Goal: Task Accomplishment & Management: Use online tool/utility

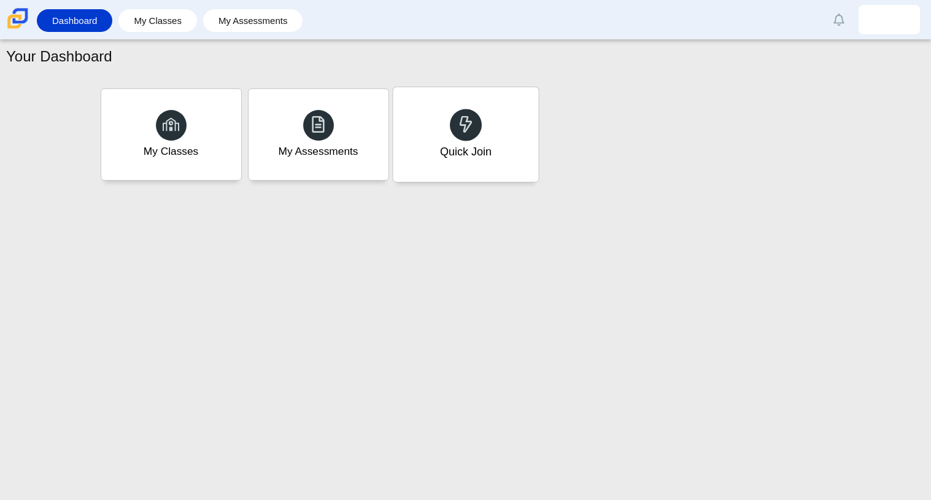
click at [489, 137] on div "Quick Join" at bounding box center [466, 134] width 146 height 95
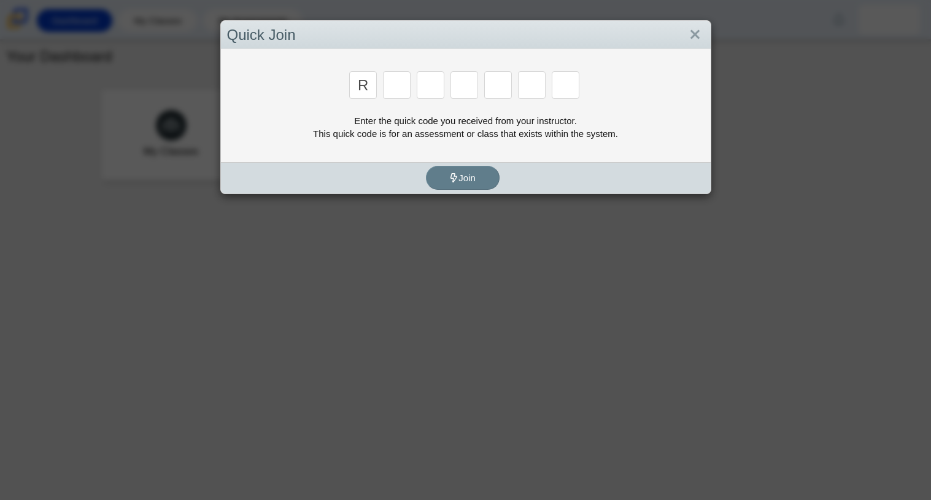
type input "R"
type input "c"
type input "g"
type input "2"
type input "9"
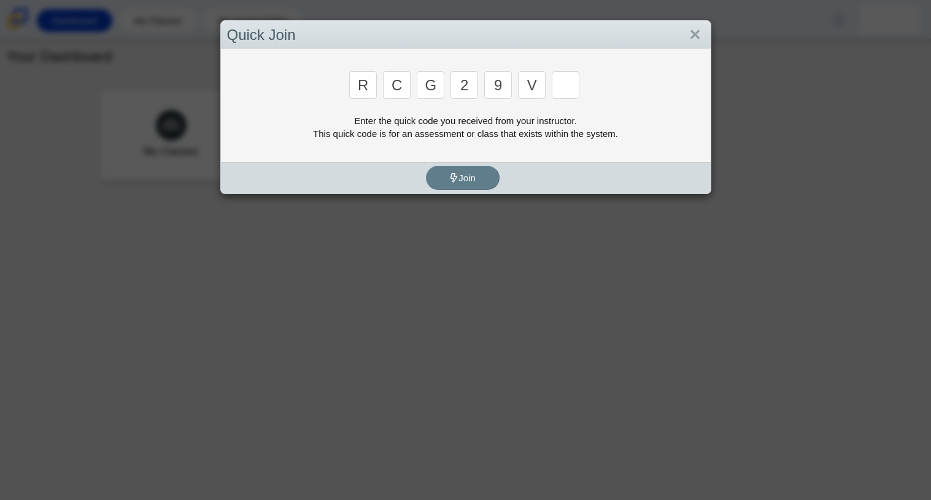
type input "v"
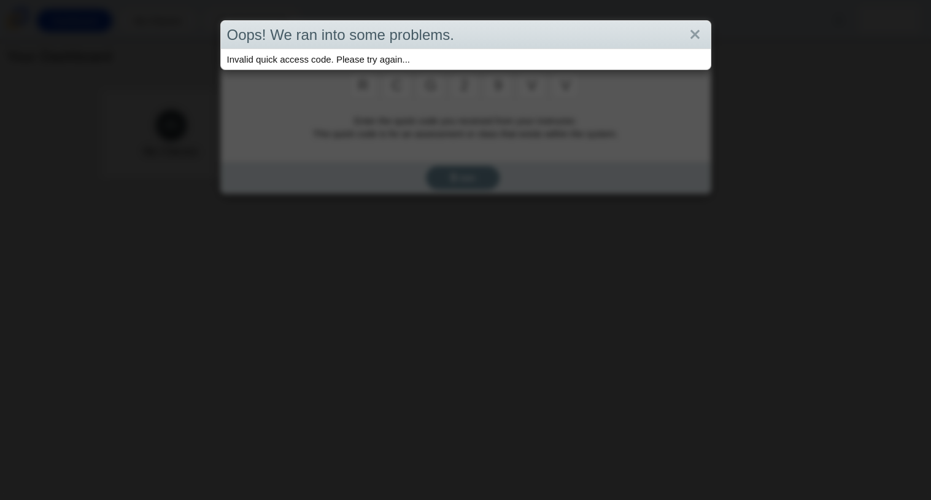
type input "v"
click at [689, 31] on link "Close" at bounding box center [695, 35] width 19 height 21
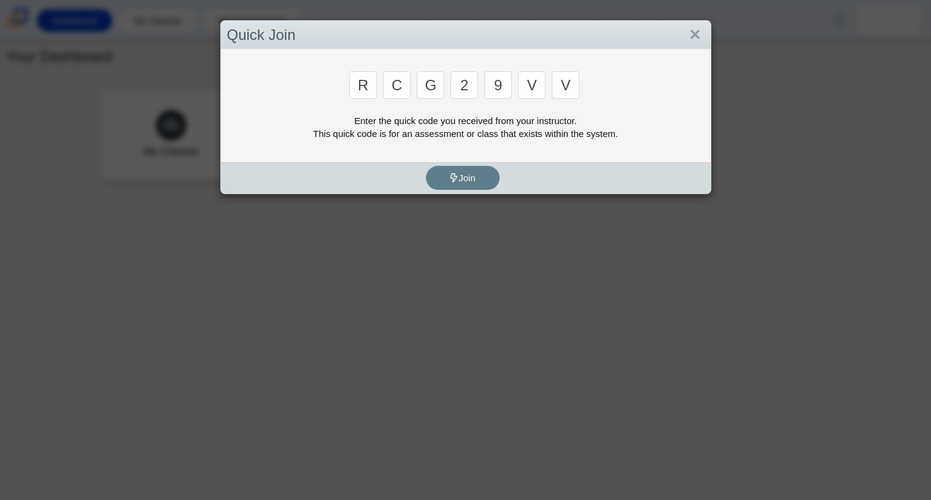
click at [572, 78] on input "v" at bounding box center [566, 85] width 28 height 28
type input "u"
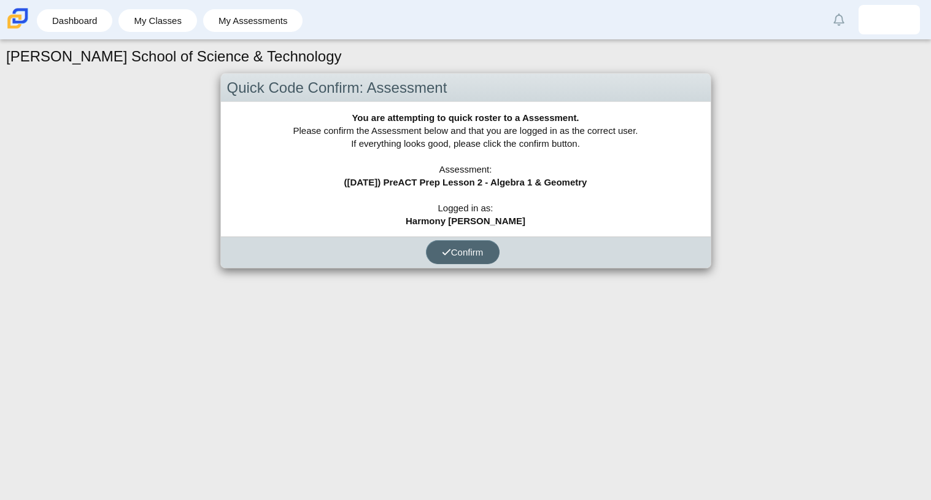
click at [487, 244] on button "Confirm" at bounding box center [463, 252] width 74 height 24
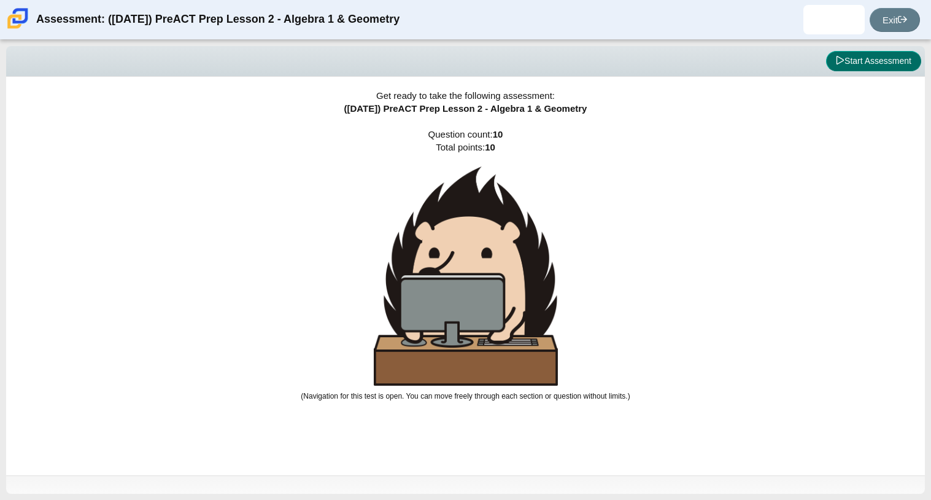
click at [859, 56] on button "Start Assessment" at bounding box center [873, 61] width 95 height 21
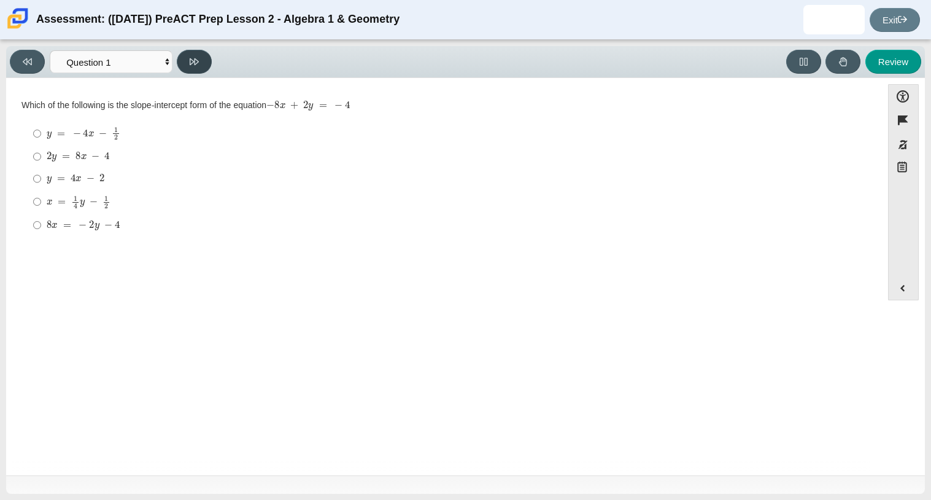
click at [198, 61] on icon at bounding box center [194, 61] width 9 height 9
click at [19, 68] on button at bounding box center [27, 62] width 35 height 24
click at [132, 51] on select "Questions Question 1 Question 2 Question 3 Question 4 Question 5 Question 6 Que…" at bounding box center [111, 61] width 123 height 23
click at [50, 50] on select "Questions Question 1 Question 2 Question 3 Question 4 Question 5 Question 6 Que…" at bounding box center [111, 61] width 123 height 23
click at [120, 68] on select "Questions Question 1 Question 2 Question 3 Question 4 Question 5 Question 6 Que…" at bounding box center [111, 61] width 123 height 23
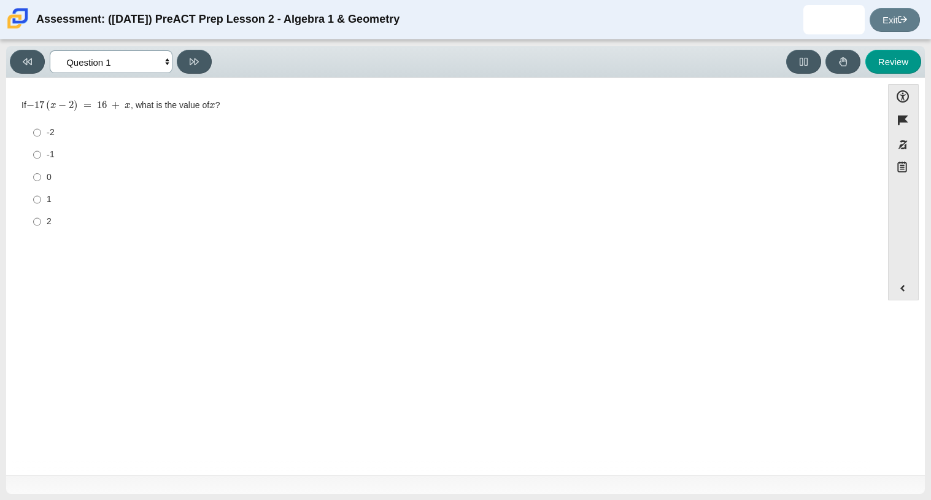
click at [50, 50] on select "Questions Question 1 Question 2 Question 3 Question 4 Question 5 Question 6 Que…" at bounding box center [111, 61] width 123 height 23
click at [187, 58] on button at bounding box center [194, 62] width 35 height 24
click at [14, 57] on button at bounding box center [27, 62] width 35 height 24
click at [196, 61] on icon at bounding box center [194, 61] width 9 height 9
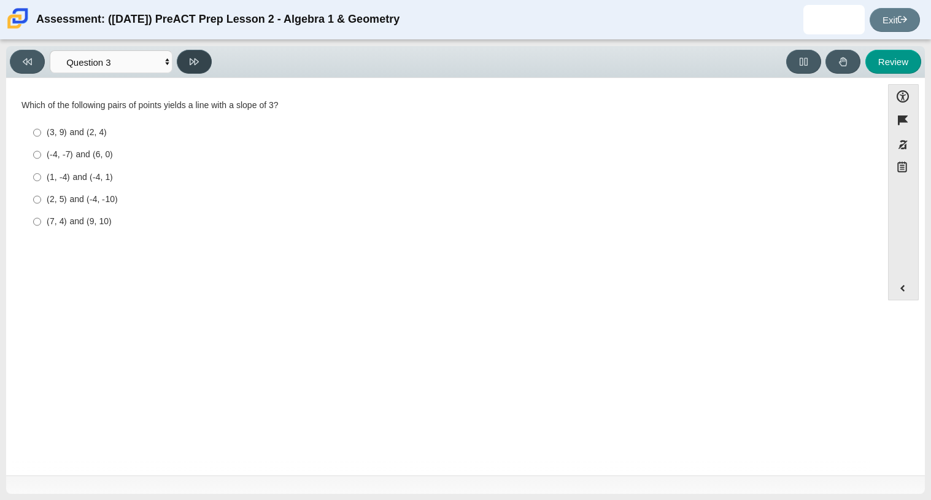
click at [196, 61] on icon at bounding box center [194, 61] width 9 height 9
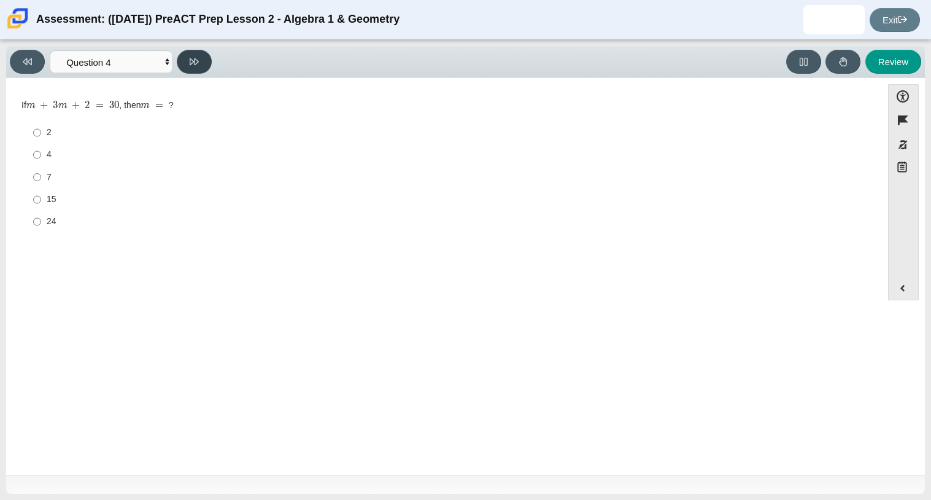
click at [196, 61] on icon at bounding box center [194, 61] width 9 height 9
click at [192, 58] on icon at bounding box center [194, 61] width 9 height 7
click at [190, 62] on icon at bounding box center [194, 61] width 9 height 7
click at [188, 60] on button at bounding box center [194, 62] width 35 height 24
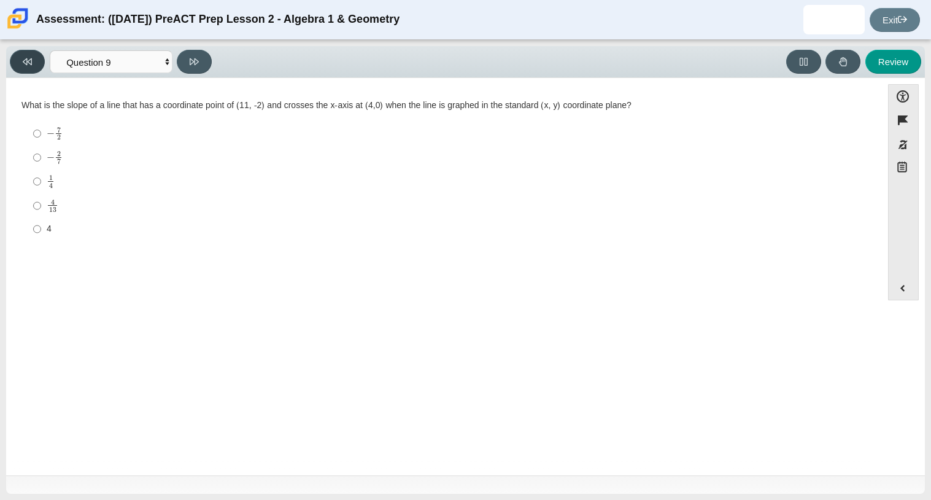
click at [26, 68] on button at bounding box center [27, 62] width 35 height 24
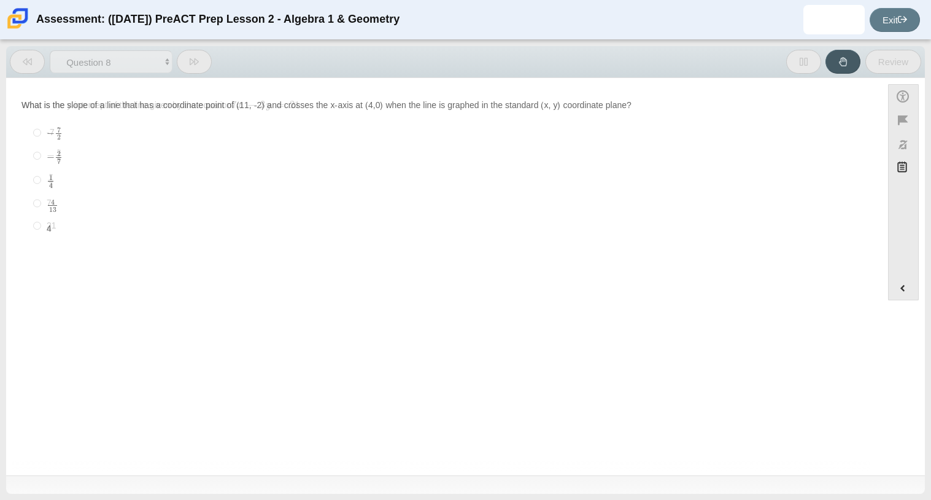
click at [26, 68] on button at bounding box center [27, 62] width 35 height 24
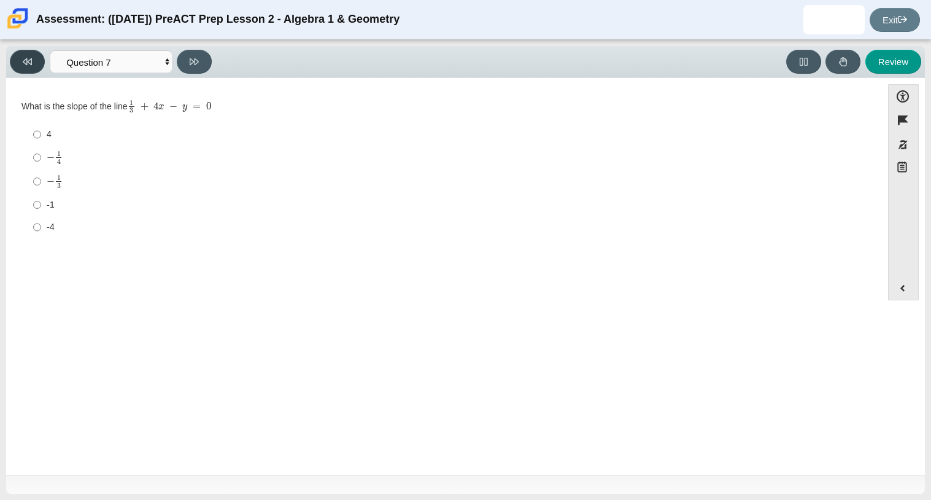
click at [26, 68] on button at bounding box center [27, 62] width 35 height 24
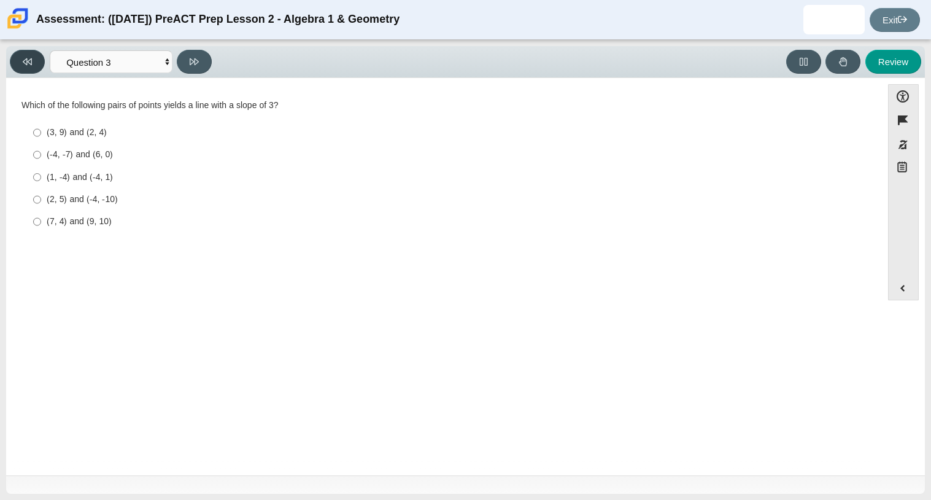
click at [29, 67] on button at bounding box center [27, 62] width 35 height 24
click at [199, 68] on button at bounding box center [194, 62] width 35 height 24
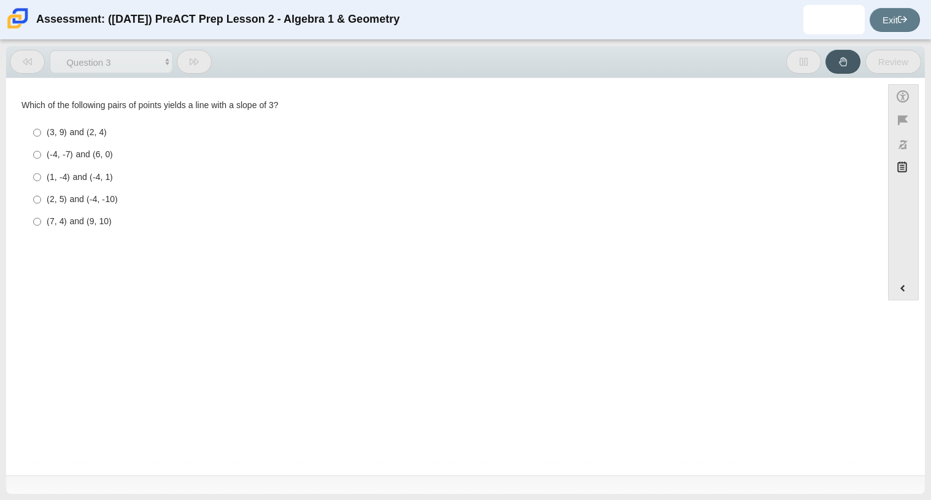
click at [199, 68] on button at bounding box center [194, 62] width 35 height 24
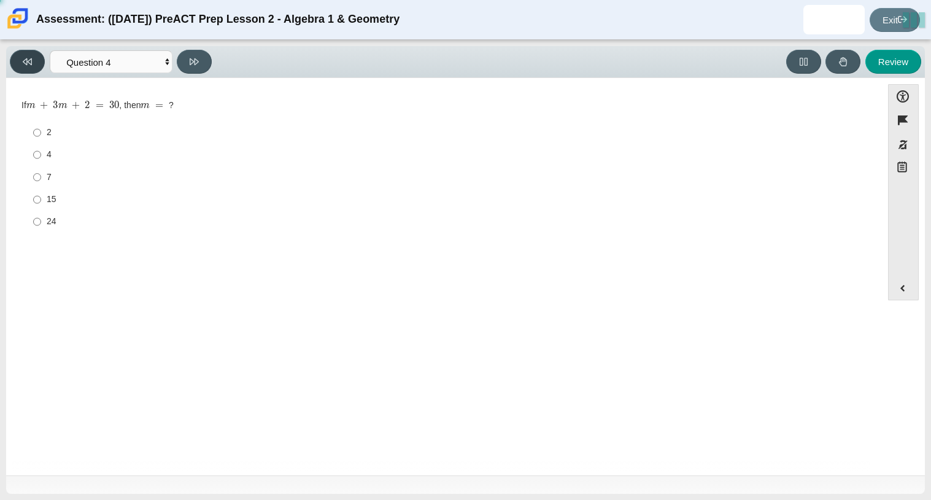
click at [26, 63] on icon at bounding box center [27, 61] width 9 height 7
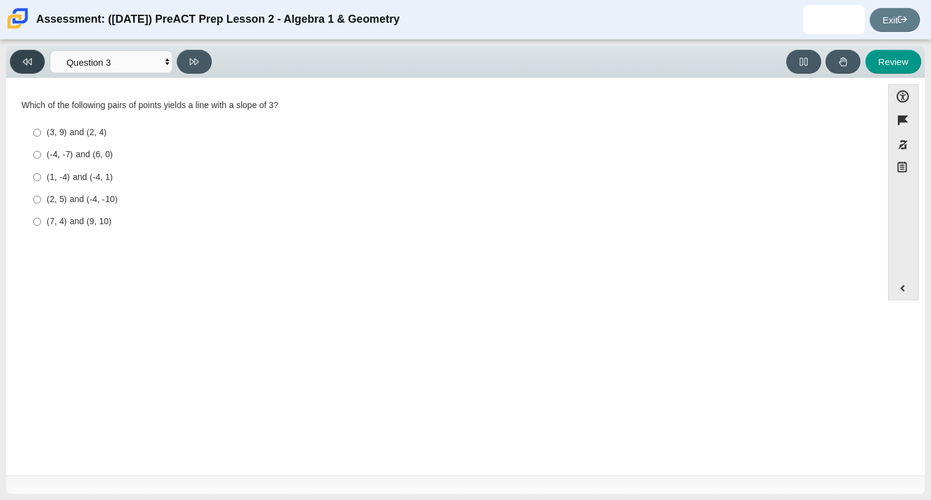
click at [27, 63] on icon at bounding box center [27, 61] width 9 height 9
click at [187, 56] on button at bounding box center [194, 62] width 35 height 24
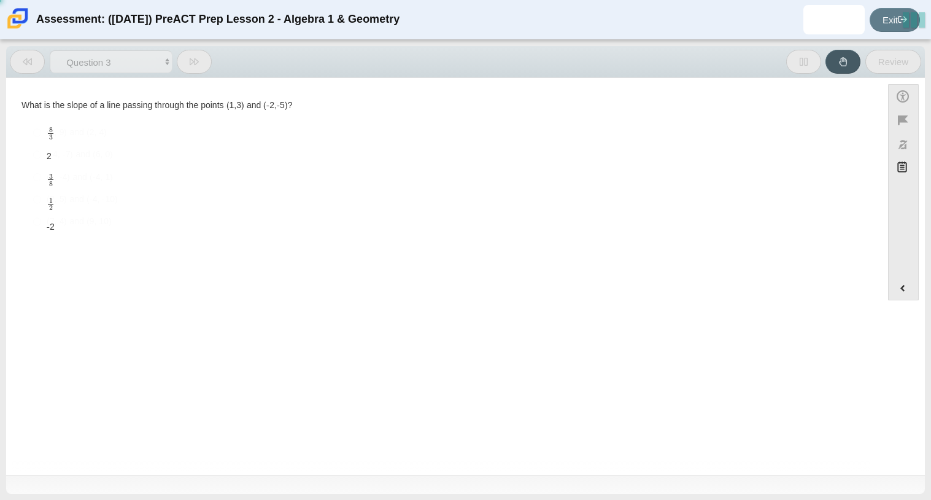
click at [187, 56] on button at bounding box center [194, 62] width 35 height 24
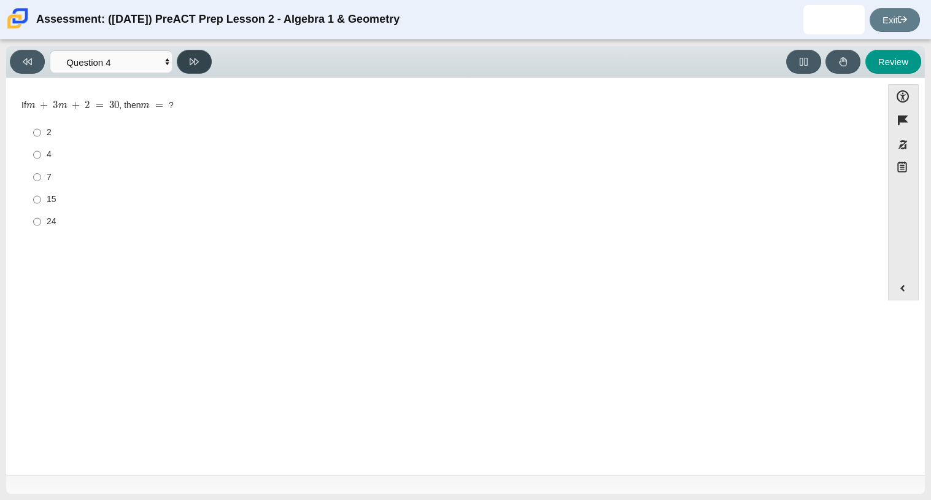
click at [187, 56] on button at bounding box center [194, 62] width 35 height 24
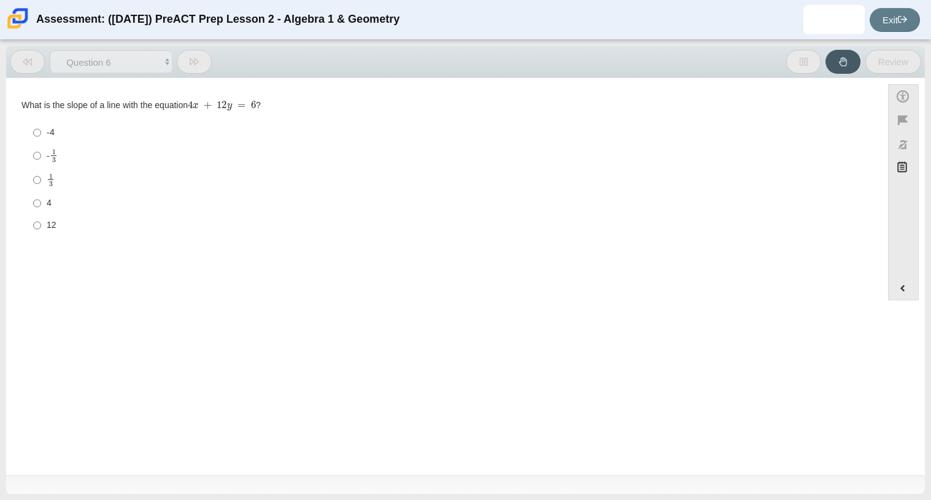
click at [187, 56] on button at bounding box center [194, 62] width 35 height 24
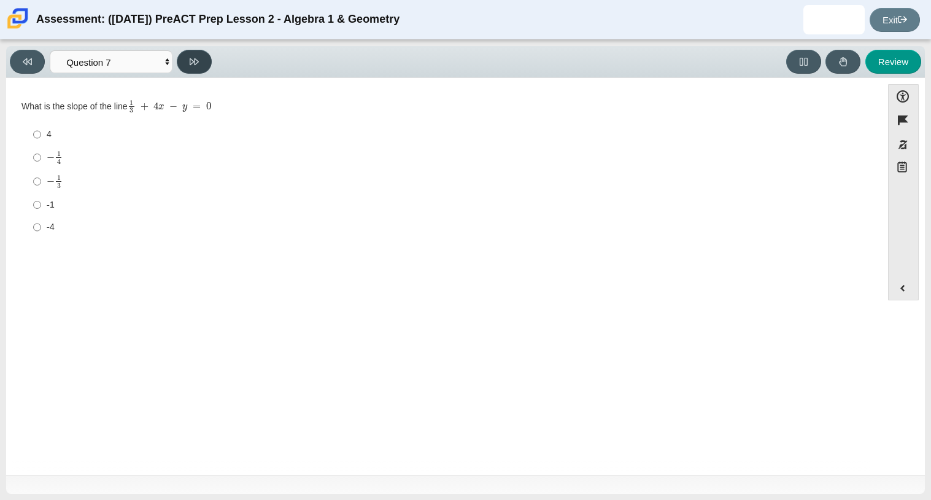
click at [187, 56] on button at bounding box center [194, 62] width 35 height 24
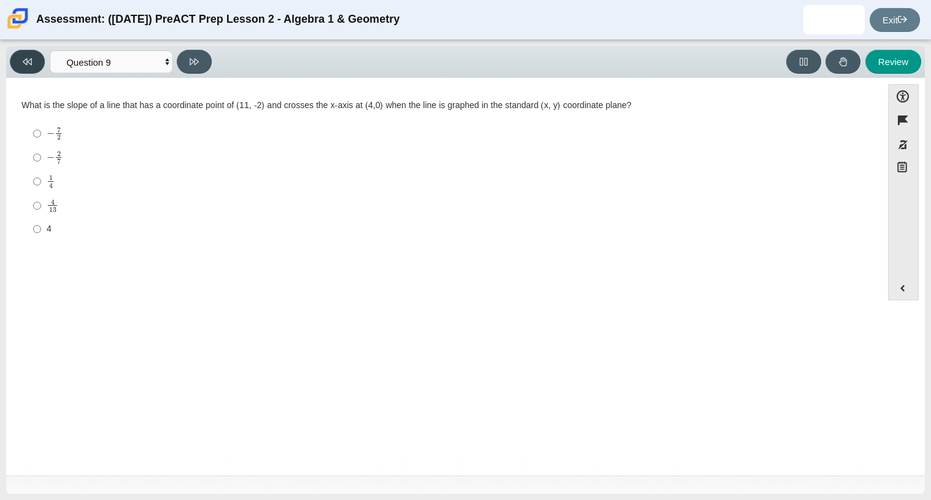
click at [33, 64] on button at bounding box center [27, 62] width 35 height 24
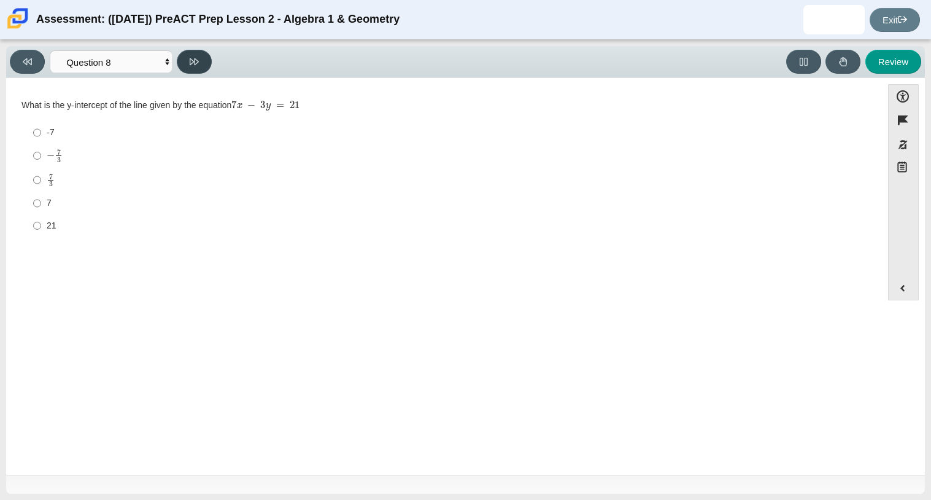
click at [184, 63] on button at bounding box center [194, 62] width 35 height 24
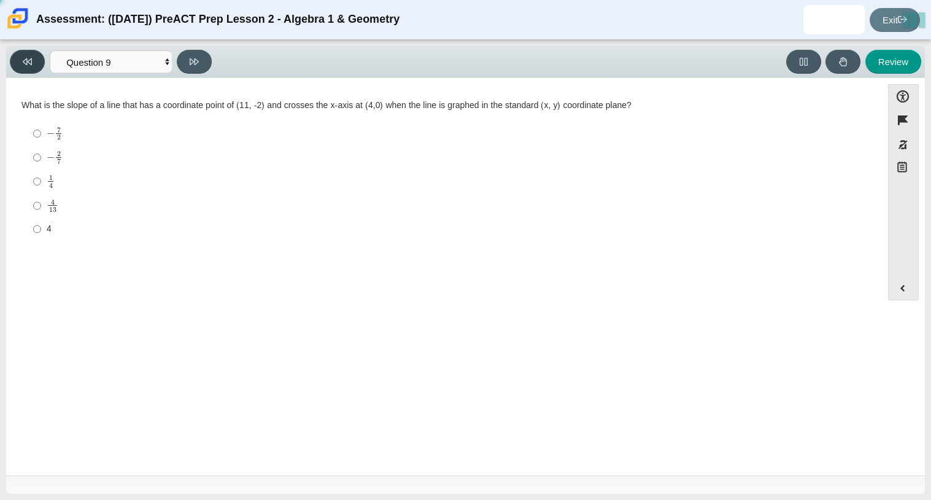
click at [31, 61] on icon at bounding box center [27, 61] width 9 height 9
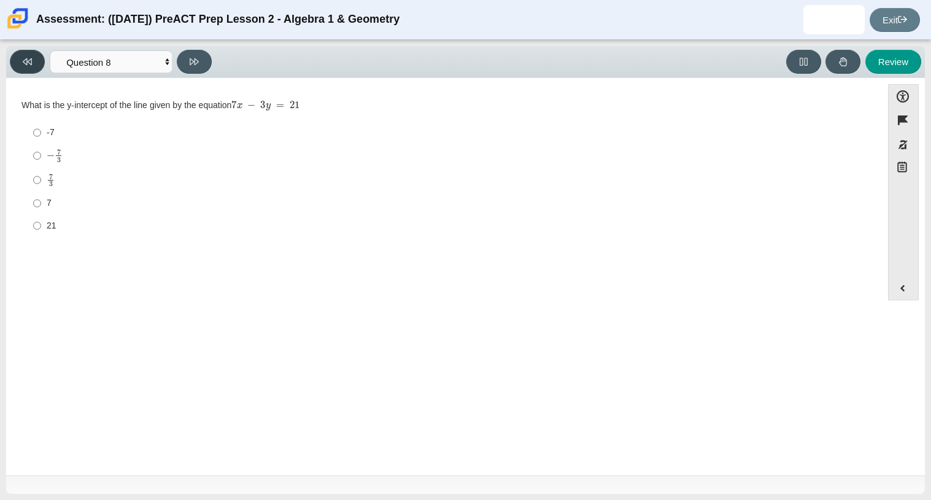
click at [34, 63] on button at bounding box center [27, 62] width 35 height 24
click at [36, 62] on button at bounding box center [27, 62] width 35 height 24
click at [158, 56] on select "Questions Question 1 Question 2 Question 3 Question 4 Question 5 Question 6 Que…" at bounding box center [111, 61] width 123 height 23
click at [36, 63] on button at bounding box center [27, 62] width 35 height 24
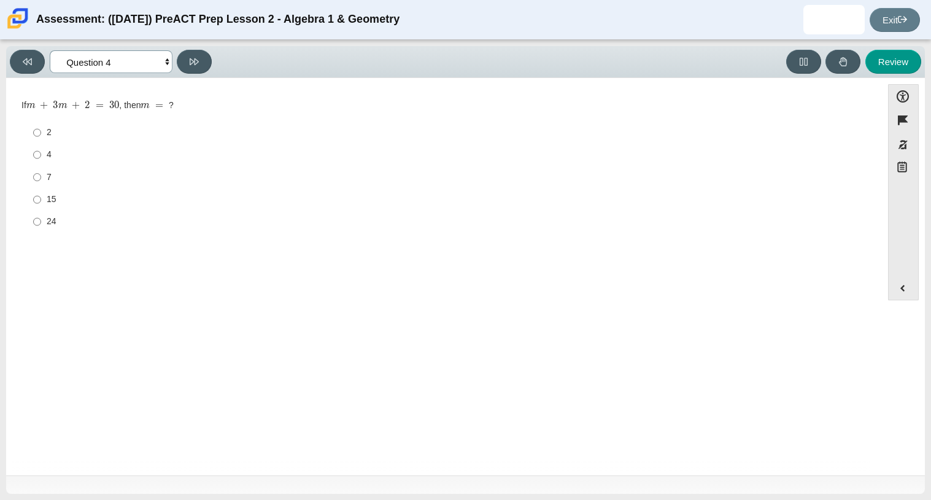
click at [157, 66] on select "Questions Question 1 Question 2 Question 3 Question 4 Question 5 Question 6 Que…" at bounding box center [111, 61] width 123 height 23
click at [200, 55] on button at bounding box center [194, 62] width 35 height 24
click at [28, 70] on button at bounding box center [27, 62] width 35 height 24
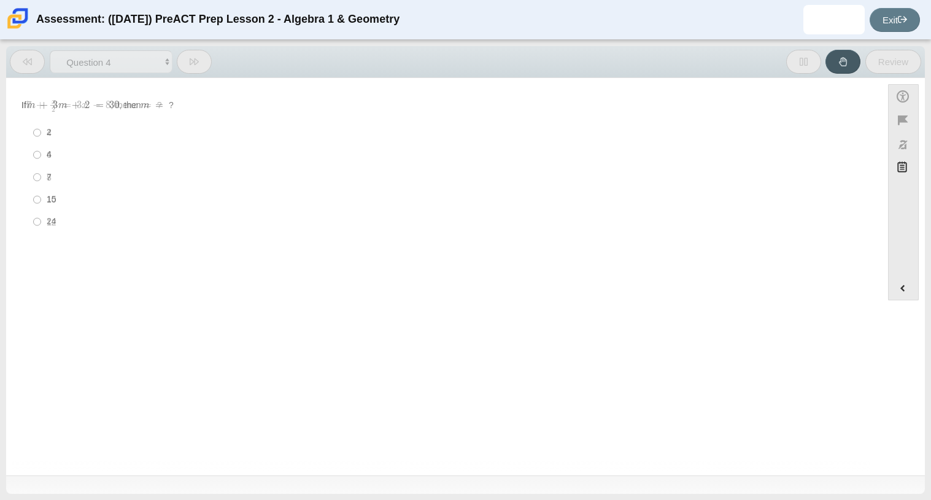
click at [28, 70] on button at bounding box center [27, 62] width 35 height 24
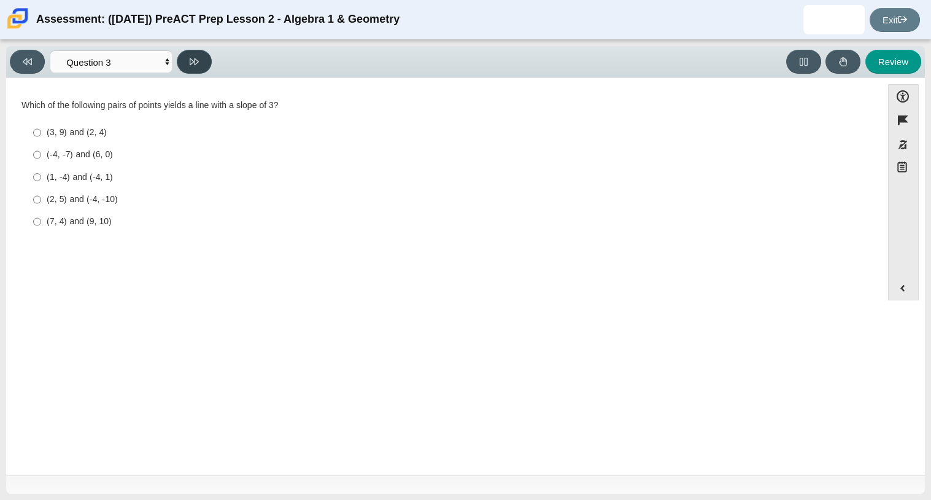
click at [188, 56] on button at bounding box center [194, 62] width 35 height 24
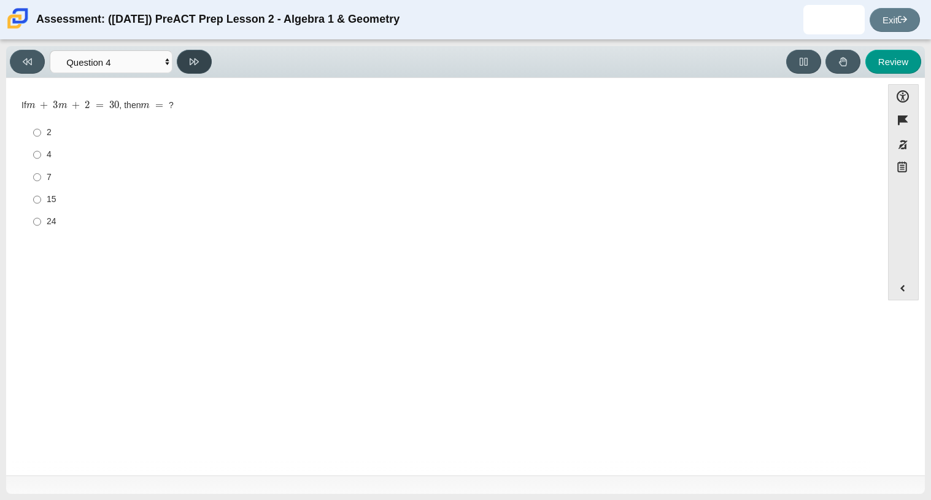
click at [188, 56] on button at bounding box center [194, 62] width 35 height 24
select select "ce81fe10-bf29-4b5e-8bd7-4f47f2fed4d8"
